Goal: Task Accomplishment & Management: Manage account settings

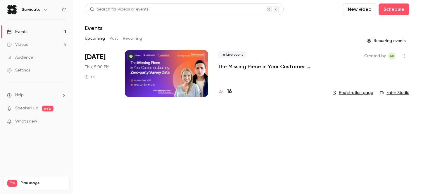
click at [245, 68] on p "The Missing Piece in Your Customer Journey: Zero-party Survey Data" at bounding box center [271, 66] width 106 height 7
click at [230, 92] on h4 "16" at bounding box center [229, 92] width 5 height 8
